Goal: Information Seeking & Learning: Learn about a topic

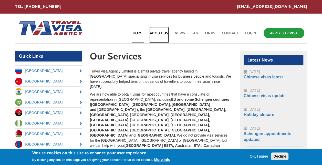
click at [159, 33] on link "About Us" at bounding box center [158, 35] width 19 height 17
click at [259, 154] on button "OK, I agree" at bounding box center [259, 156] width 23 height 5
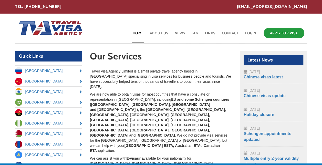
click at [137, 81] on p "Travel Visa Agency Limited is a small private travel agency based in London spe…" at bounding box center [161, 79] width 142 height 21
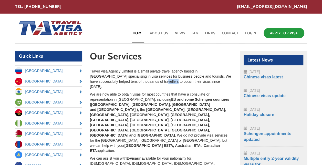
click at [137, 81] on p "Travel Visa Agency Limited is a small private travel agency based in London spe…" at bounding box center [161, 79] width 142 height 21
drag, startPoint x: 137, startPoint y: 81, endPoint x: 139, endPoint y: 100, distance: 19.6
click at [139, 100] on strong "EU and some Schengen countries (Germany, France, Spain and Belgium ), the Kingd…" at bounding box center [159, 117] width 139 height 40
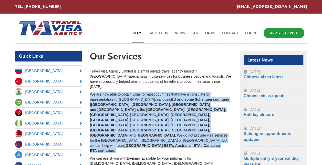
click at [139, 100] on strong "EU and some Schengen countries (Germany, France, Spain and Belgium ), the Kingd…" at bounding box center [159, 117] width 139 height 40
click at [137, 103] on strong "EU and some Schengen countries (Germany, France, Spain and Belgium ), the Kingd…" at bounding box center [159, 117] width 139 height 40
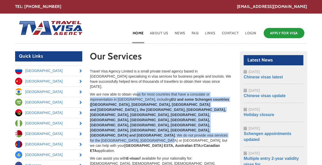
drag, startPoint x: 136, startPoint y: 89, endPoint x: 138, endPoint y: 118, distance: 28.2
click at [138, 117] on p "We are now able to obtain visas for most countries that have a consulate or rep…" at bounding box center [161, 123] width 142 height 62
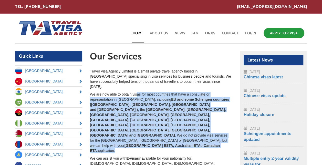
drag, startPoint x: 138, startPoint y: 118, endPoint x: 120, endPoint y: 120, distance: 17.3
click at [121, 120] on p "We are now able to obtain visas for most countries that have a consulate or rep…" at bounding box center [161, 123] width 142 height 62
click at [150, 112] on p "We are now able to obtain visas for most countries that have a consulate or rep…" at bounding box center [161, 123] width 142 height 62
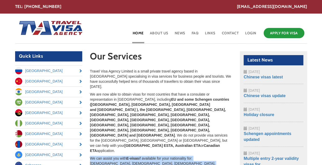
drag, startPoint x: 153, startPoint y: 130, endPoint x: 144, endPoint y: 144, distance: 16.6
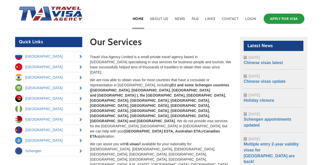
scroll to position [26, 0]
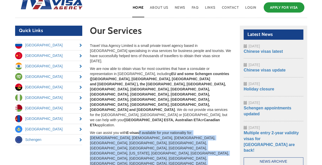
drag, startPoint x: 140, startPoint y: 100, endPoint x: 157, endPoint y: 137, distance: 40.4
click at [157, 137] on div "Travel Visa Agency Limited is a small private travel agency based in London spe…" at bounding box center [161, 167] width 142 height 249
drag, startPoint x: 157, startPoint y: 137, endPoint x: 134, endPoint y: 134, distance: 23.5
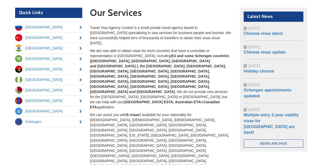
scroll to position [77, 0]
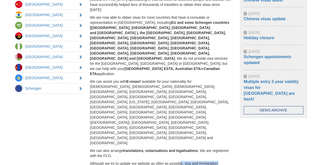
drag, startPoint x: 182, startPoint y: 98, endPoint x: 185, endPoint y: 113, distance: 14.8
drag, startPoint x: 185, startPoint y: 113, endPoint x: 167, endPoint y: 114, distance: 17.7
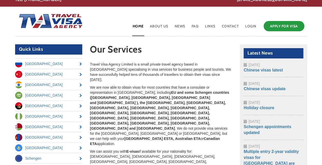
scroll to position [0, 0]
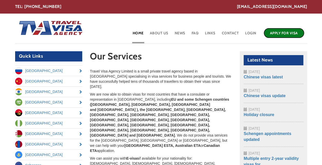
click at [282, 36] on link "Apply for Visa" at bounding box center [284, 33] width 41 height 10
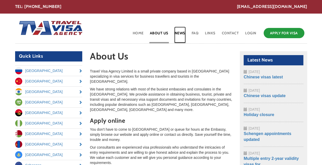
drag, startPoint x: 0, startPoint y: 0, endPoint x: 180, endPoint y: 34, distance: 183.6
click at [180, 34] on link "News" at bounding box center [180, 35] width 12 height 17
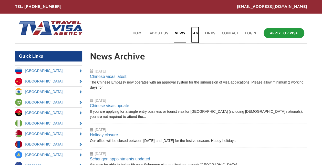
click at [199, 33] on link "FAQ" at bounding box center [195, 35] width 8 height 17
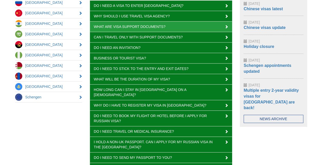
scroll to position [77, 0]
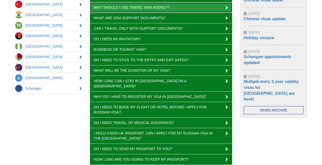
click at [184, 10] on link "Why should I use Travel Visa Agency?" at bounding box center [161, 7] width 142 height 10
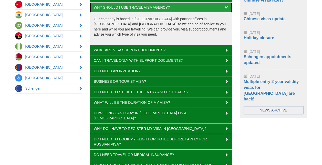
click at [185, 10] on link "Why should I use Travel Visa Agency?" at bounding box center [161, 7] width 142 height 10
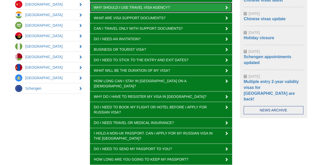
click at [187, 10] on link "Why should I use Travel Visa Agency?" at bounding box center [161, 7] width 142 height 10
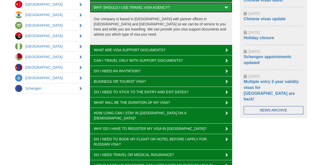
click at [188, 10] on link "Why should I use Travel Visa Agency?" at bounding box center [161, 7] width 142 height 10
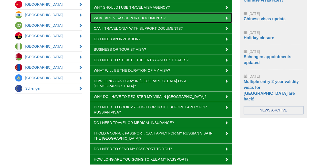
click at [188, 16] on link "What are visa support documents?" at bounding box center [161, 18] width 142 height 10
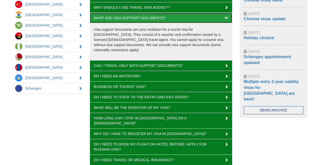
click at [188, 16] on link "What are visa support documents?" at bounding box center [161, 18] width 142 height 10
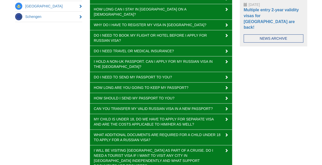
scroll to position [154, 0]
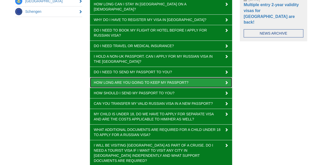
click at [186, 77] on link "How long are you going to keep my passport?" at bounding box center [161, 82] width 142 height 10
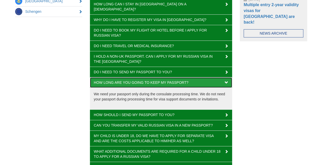
click at [186, 77] on link "How long are you going to keep my passport?" at bounding box center [161, 82] width 142 height 10
